Goal: Task Accomplishment & Management: Manage account settings

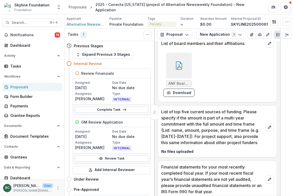
scroll to position [2261, 0]
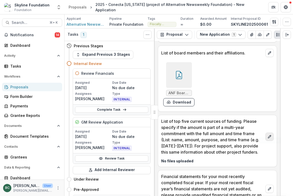
click at [268, 135] on icon "edit" at bounding box center [269, 137] width 4 height 4
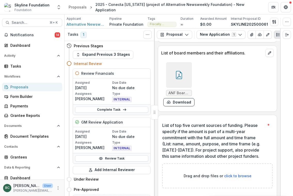
click at [237, 174] on span "click to browse" at bounding box center [237, 176] width 27 height 4
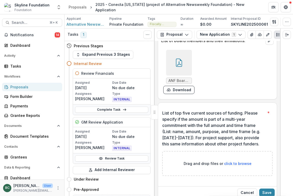
click at [239, 162] on span "click to browse" at bounding box center [237, 164] width 27 height 4
type input "**********"
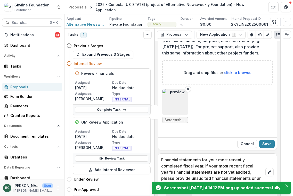
scroll to position [2369, 0]
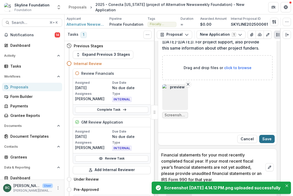
click at [268, 135] on button "Save" at bounding box center [266, 139] width 15 height 8
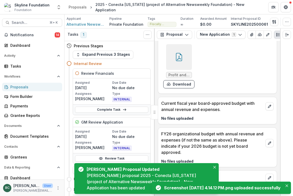
scroll to position [2596, 0]
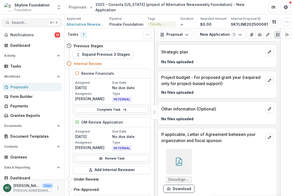
click at [27, 23] on span "Search..." at bounding box center [29, 23] width 35 height 4
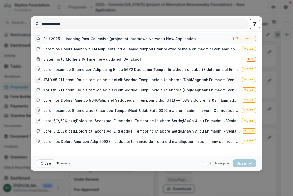
type input "**********"
click at [120, 36] on div "Fall 2025 - Listening Post Collective (project of Internews Network) New Applic…" at bounding box center [115, 39] width 160 height 6
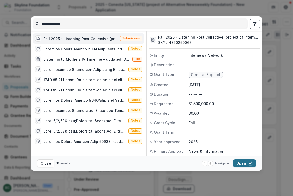
click at [244, 161] on button "Open with enter key" at bounding box center [244, 164] width 23 height 8
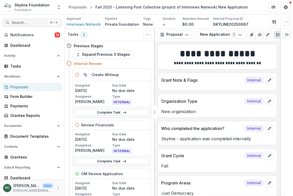
click at [29, 22] on span "Search..." at bounding box center [29, 23] width 35 height 4
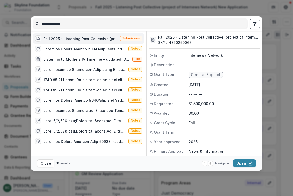
type input "**********"
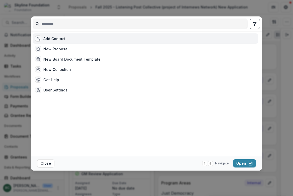
click at [275, 113] on div "Add Contact New Proposal New Board Document Template New Collection Get Help Us…" at bounding box center [146, 98] width 293 height 196
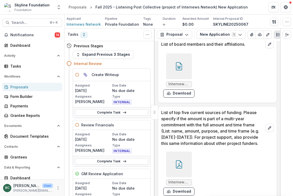
scroll to position [1336, 0]
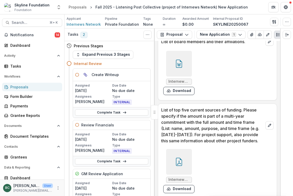
click at [181, 62] on icon at bounding box center [179, 64] width 8 height 8
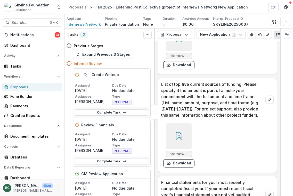
scroll to position [1363, 0]
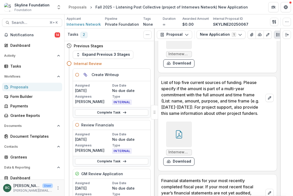
click at [185, 128] on div at bounding box center [179, 135] width 26 height 26
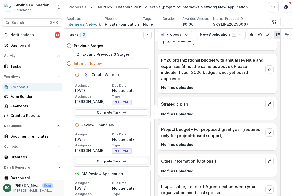
scroll to position [1659, 0]
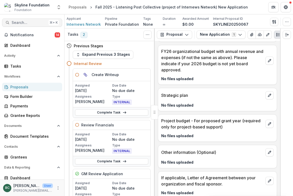
click at [28, 24] on span "Search..." at bounding box center [29, 23] width 35 height 4
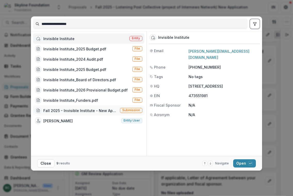
type input "**********"
click at [107, 109] on div "Fall 2025 - Invisible Institute - New Application" at bounding box center [80, 110] width 74 height 5
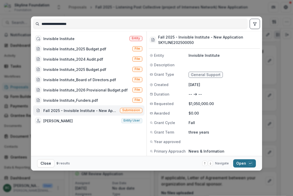
click at [248, 165] on div "button" at bounding box center [250, 163] width 5 height 5
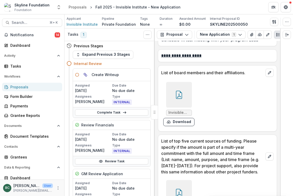
scroll to position [1410, 0]
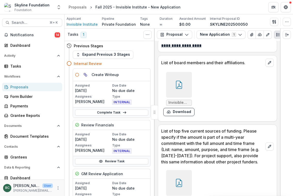
click at [184, 74] on div at bounding box center [179, 85] width 26 height 26
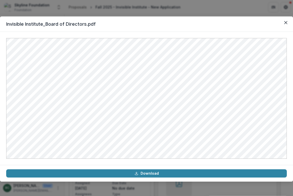
click at [208, 7] on div "Invisible Institute_Board of Directors.pdf Download" at bounding box center [146, 98] width 293 height 196
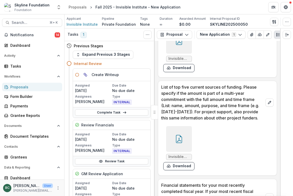
scroll to position [1458, 0]
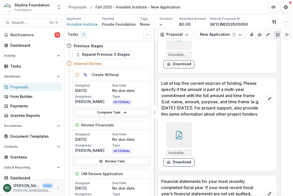
click at [187, 131] on div at bounding box center [179, 136] width 26 height 26
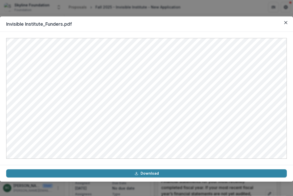
click at [215, 13] on div "Invisible Institute_Funders.pdf Download" at bounding box center [146, 98] width 293 height 196
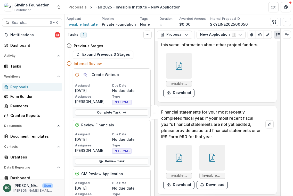
scroll to position [1523, 0]
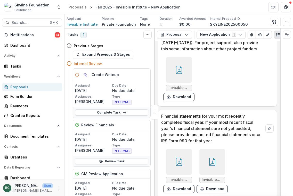
click at [179, 66] on icon at bounding box center [179, 70] width 8 height 8
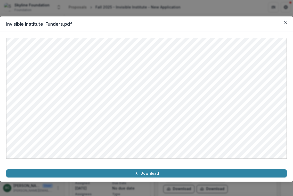
click at [213, 9] on div "Invisible Institute_Funders.pdf Download" at bounding box center [146, 98] width 293 height 196
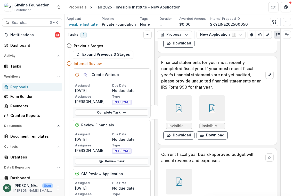
scroll to position [1577, 0]
click at [186, 101] on div at bounding box center [179, 109] width 26 height 26
click at [210, 105] on icon at bounding box center [212, 109] width 8 height 8
click at [209, 97] on div at bounding box center [212, 109] width 26 height 26
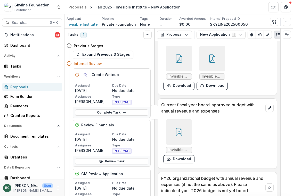
scroll to position [1627, 0]
click at [179, 129] on icon at bounding box center [179, 133] width 6 height 8
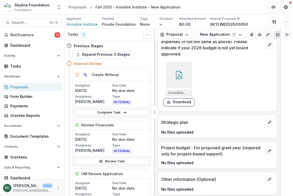
scroll to position [1797, 0]
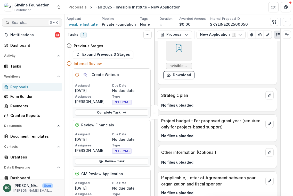
click at [32, 23] on span "Search..." at bounding box center [29, 23] width 35 height 4
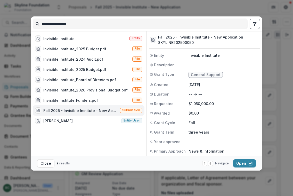
click at [64, 25] on input "**********" at bounding box center [140, 24] width 214 height 8
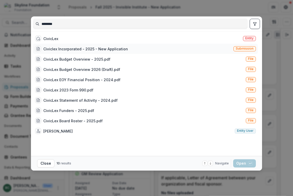
type input "********"
click at [83, 50] on div "Civiclex Incorporated - 2025 - New Application" at bounding box center [85, 48] width 84 height 5
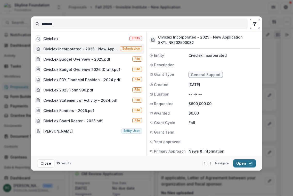
click at [246, 166] on button "Open with enter key" at bounding box center [244, 164] width 23 height 8
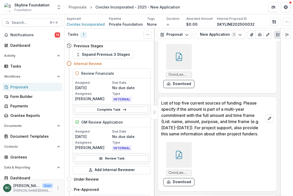
scroll to position [1305, 0]
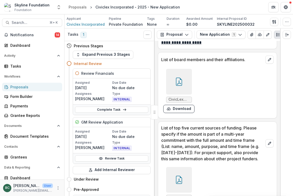
click at [186, 76] on div at bounding box center [179, 82] width 26 height 26
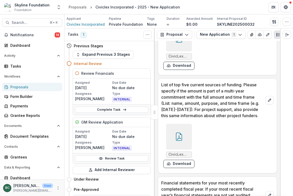
scroll to position [1349, 0]
click at [185, 132] on div at bounding box center [179, 137] width 26 height 26
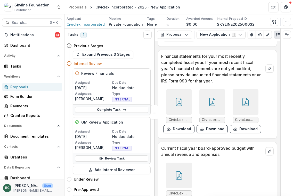
scroll to position [1539, 0]
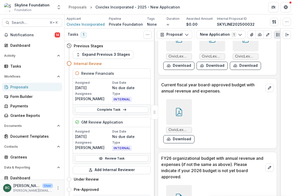
click at [184, 100] on div at bounding box center [179, 112] width 26 height 26
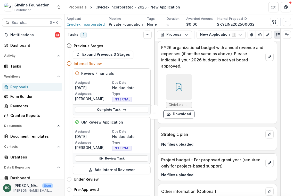
scroll to position [1689, 0]
